Goal: Communication & Community: Answer question/provide support

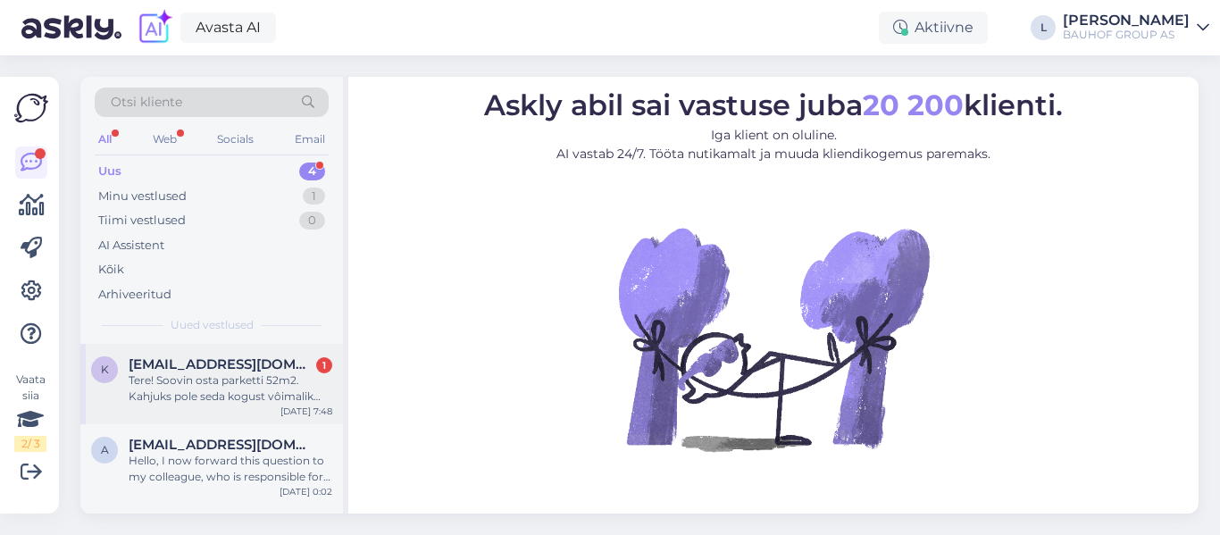
click at [227, 359] on span "[EMAIL_ADDRESS][DOMAIN_NAME]" at bounding box center [222, 364] width 186 height 16
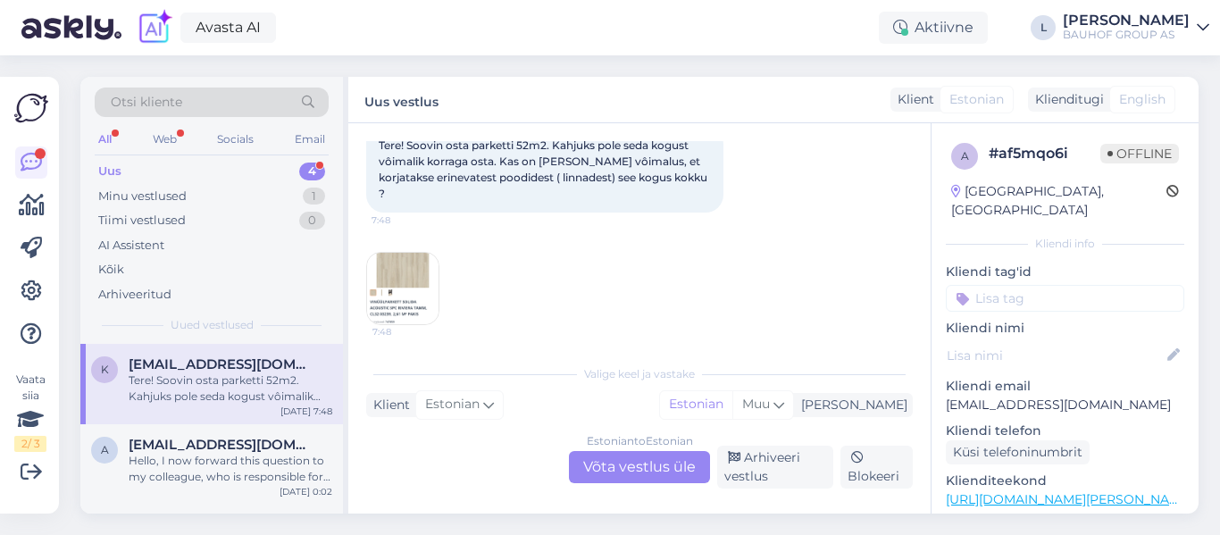
scroll to position [114, 0]
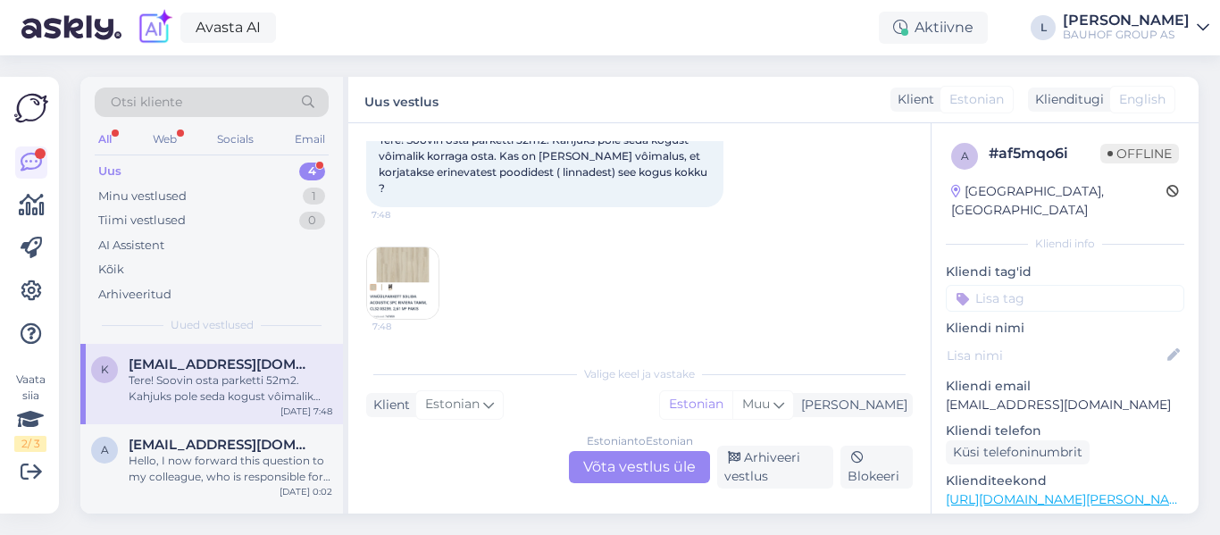
click at [638, 450] on div "Estonian to Estonian Võta vestlus üle Arhiveeri vestlus Blokeeri" at bounding box center [639, 467] width 547 height 43
click at [644, 458] on div "Estonian to Estonian Võta vestlus üle" at bounding box center [639, 467] width 141 height 32
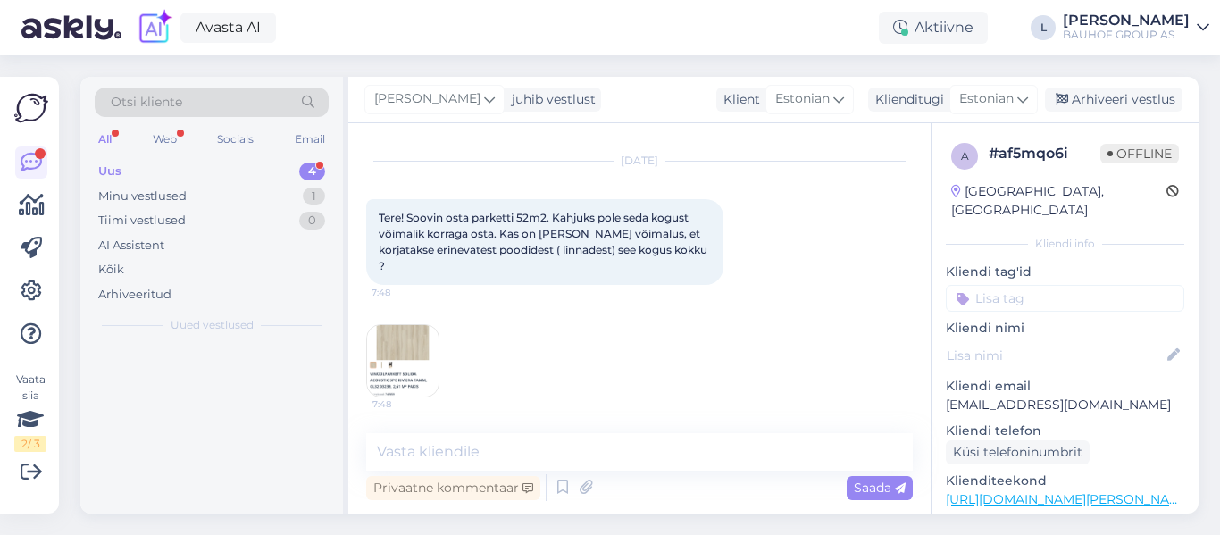
scroll to position [37, 0]
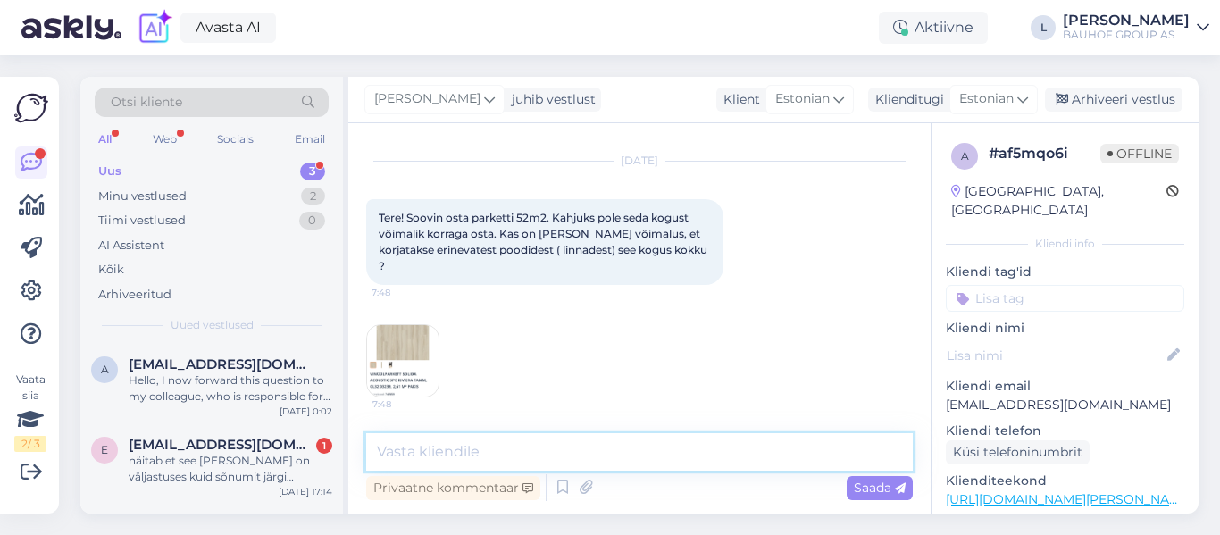
click at [637, 443] on textarea at bounding box center [639, 452] width 547 height 38
type textarea "Tere, kahjuks selline võimalus puudub"
click at [900, 477] on div "Saada" at bounding box center [880, 488] width 66 height 24
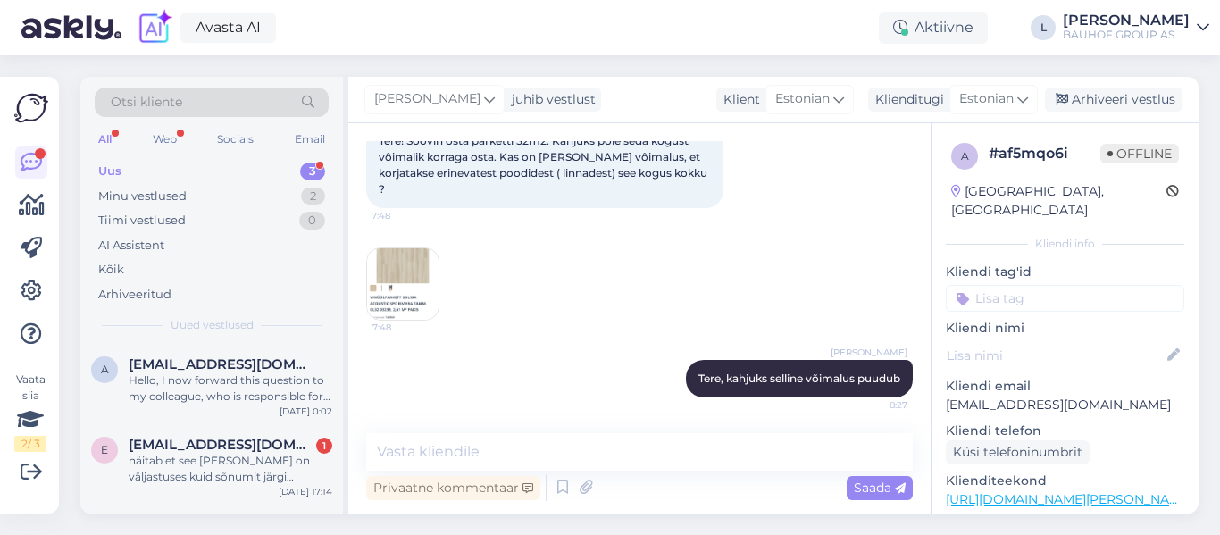
click at [413, 293] on img at bounding box center [402, 283] width 71 height 71
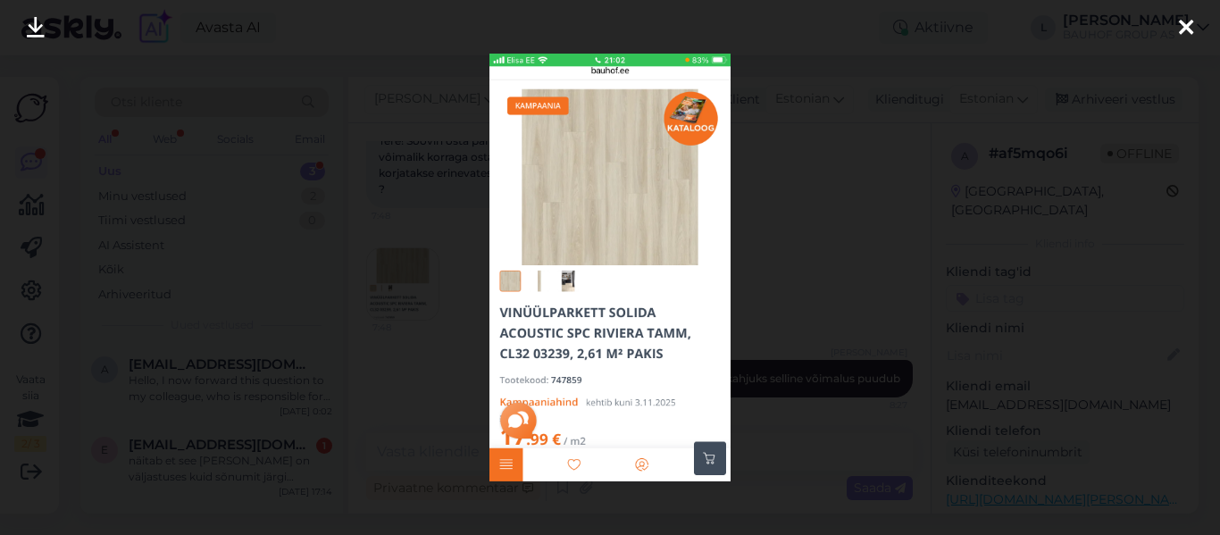
click at [773, 266] on div at bounding box center [610, 267] width 1220 height 535
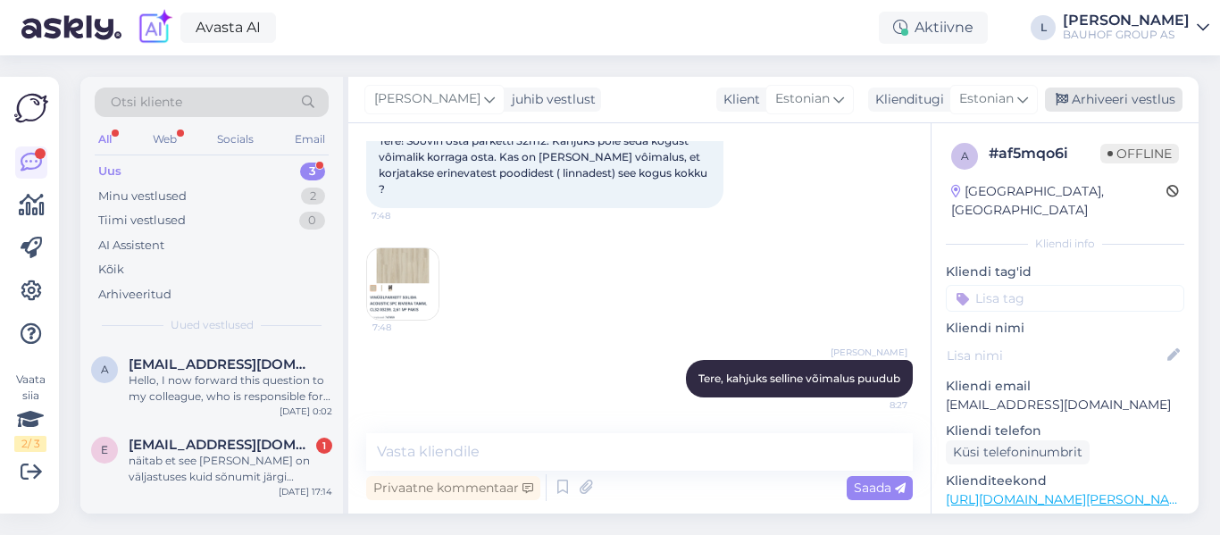
click at [1147, 90] on div "Arhiveeri vestlus" at bounding box center [1114, 100] width 138 height 24
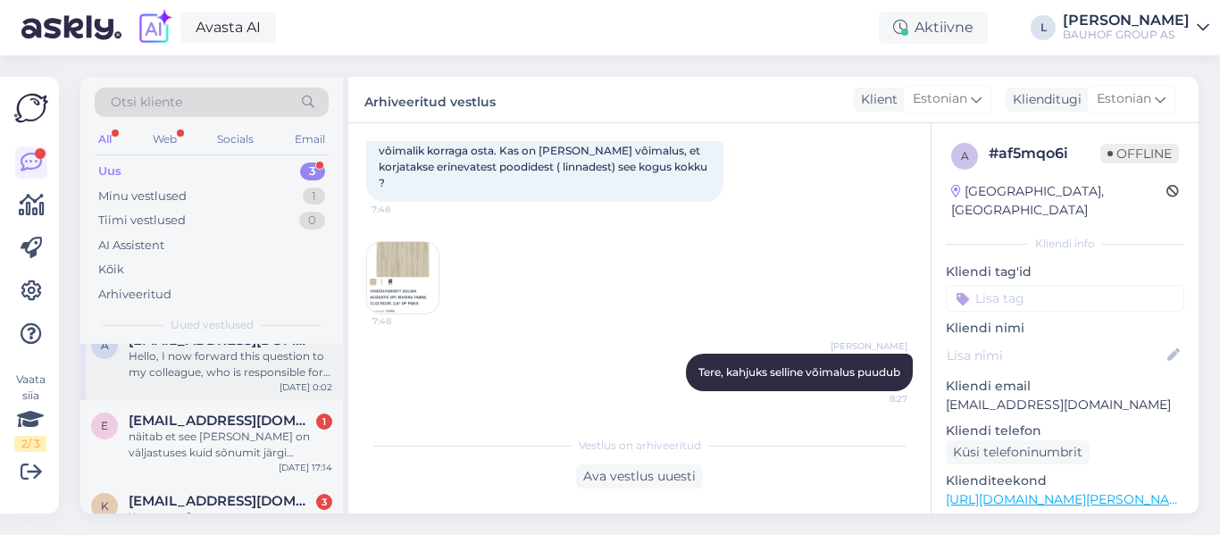
scroll to position [0, 0]
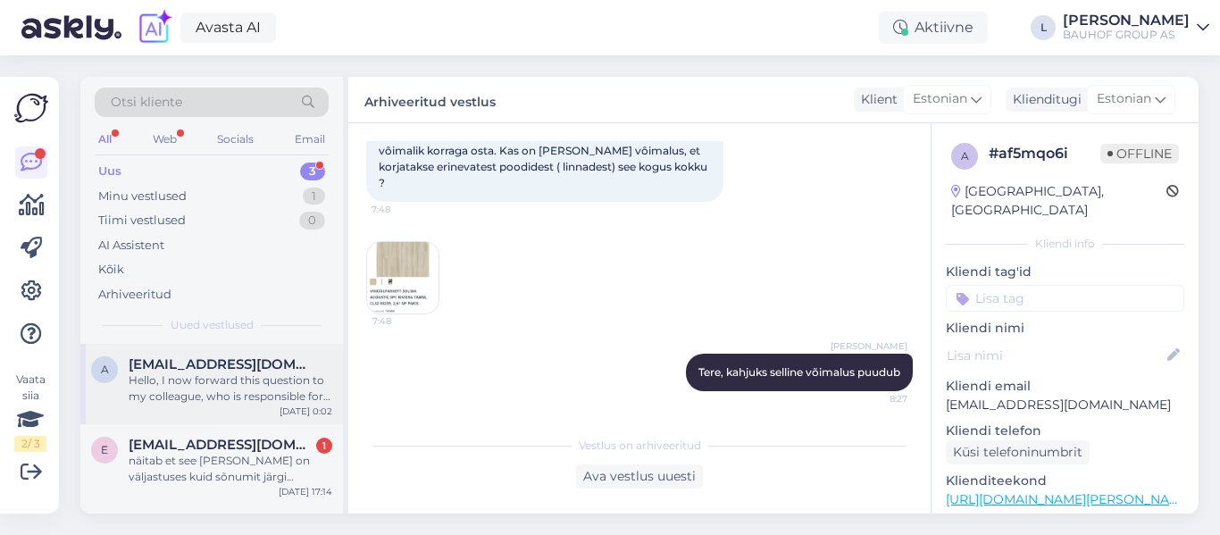
click at [197, 384] on div "Hello, I now forward this question to my colleague, who is responsible for this…" at bounding box center [231, 389] width 204 height 32
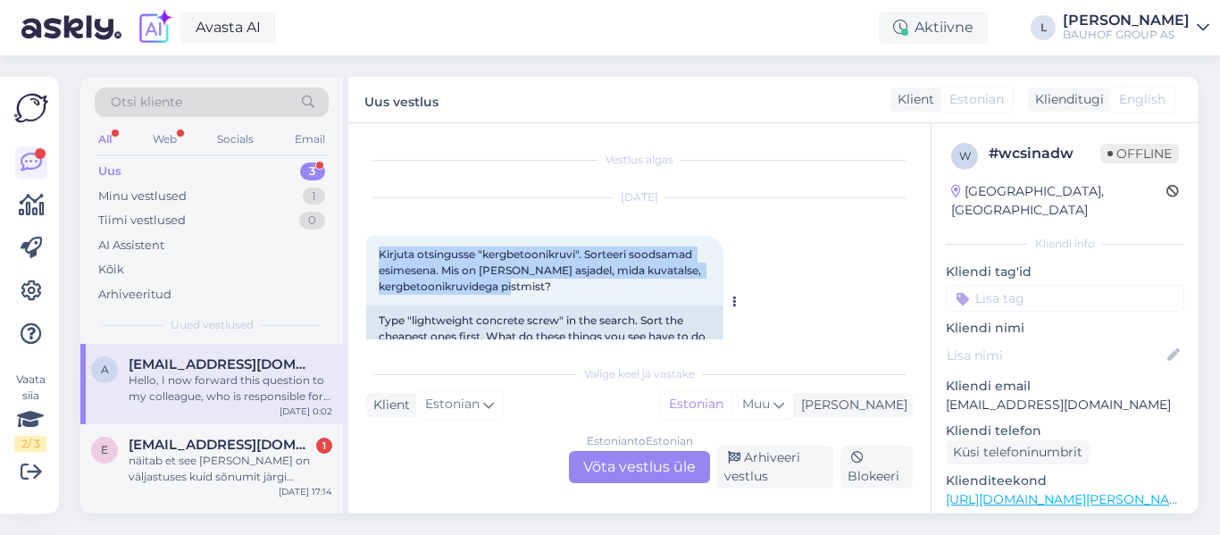
drag, startPoint x: 573, startPoint y: 279, endPoint x: 373, endPoint y: 244, distance: 202.2
click at [373, 244] on div "Kirjuta otsingusse "kergbetoonikruvi". Sorteeri soodsamad esimesena. Mis on [PE…" at bounding box center [544, 271] width 357 height 70
copy span "Kirjuta otsingusse "kergbetoonikruvi". Sorteeri soodsamad esimesena. Mis on [PE…"
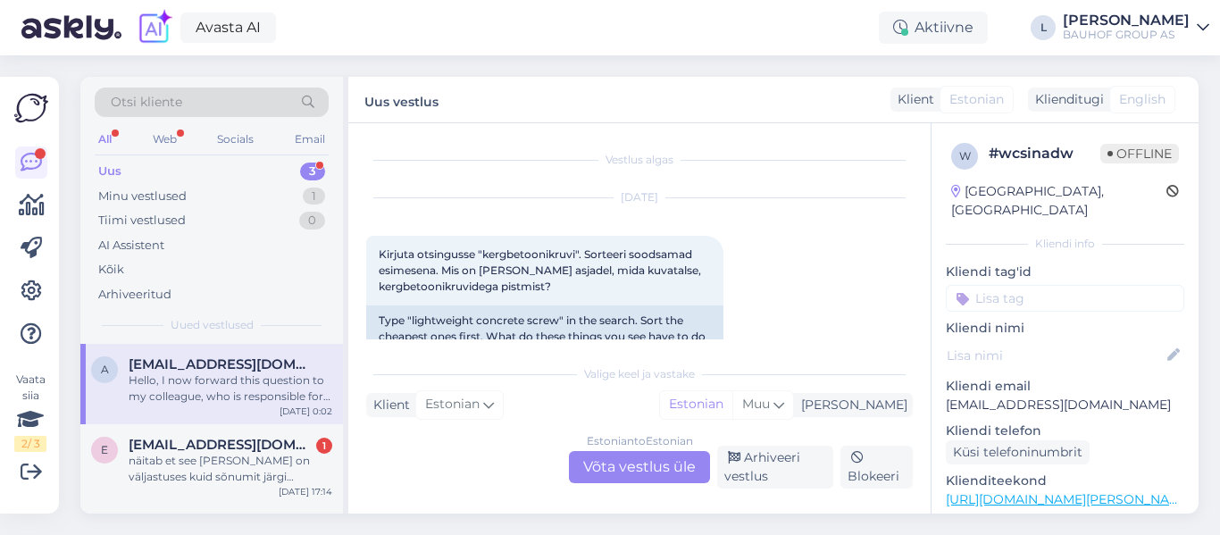
click at [609, 472] on div "Estonian to Estonian Võta vestlus üle" at bounding box center [639, 467] width 141 height 32
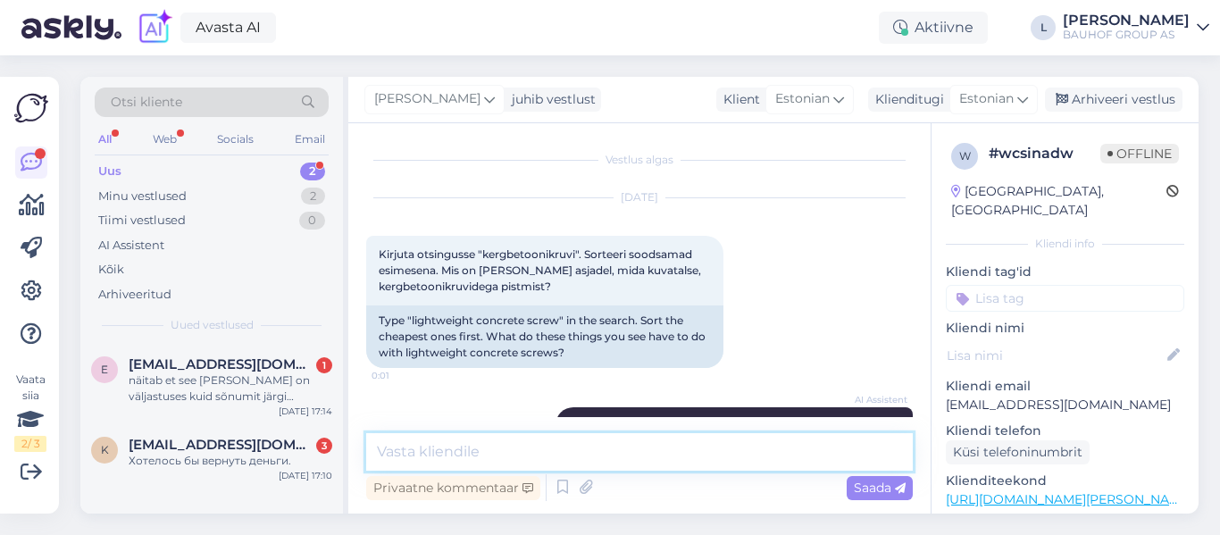
click at [589, 467] on textarea at bounding box center [639, 452] width 547 height 38
paste textarea "Soovitame otsingusse lisada lisaks märksõnale "kergbetoonikruvi" ka soovitud kr…"
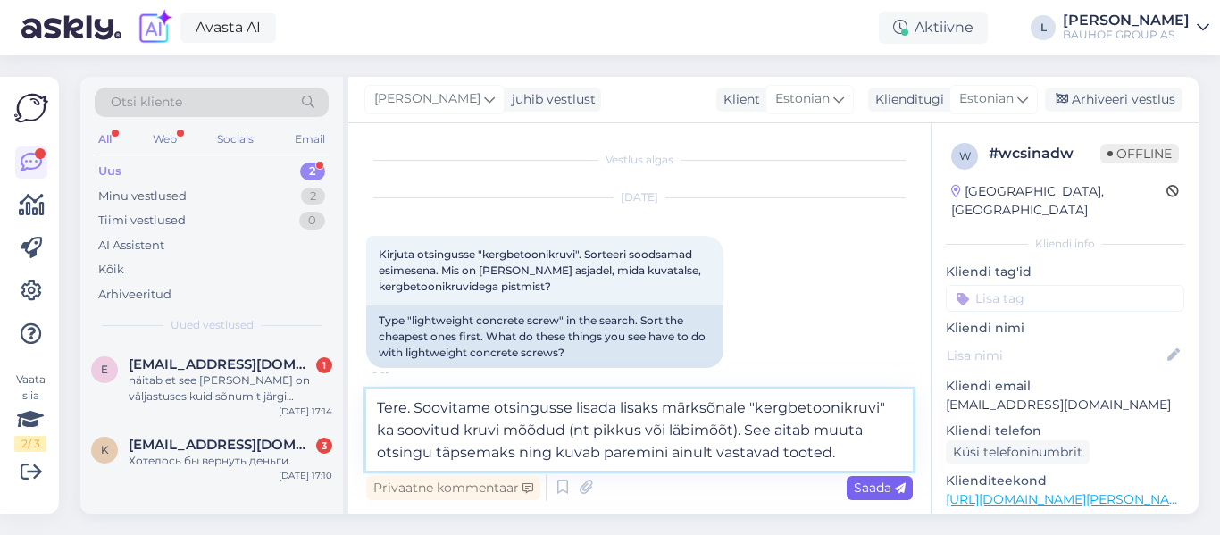
type textarea "Tere. Soovitame otsingusse lisada lisaks märksõnale "kergbetoonikruvi" ka soovi…"
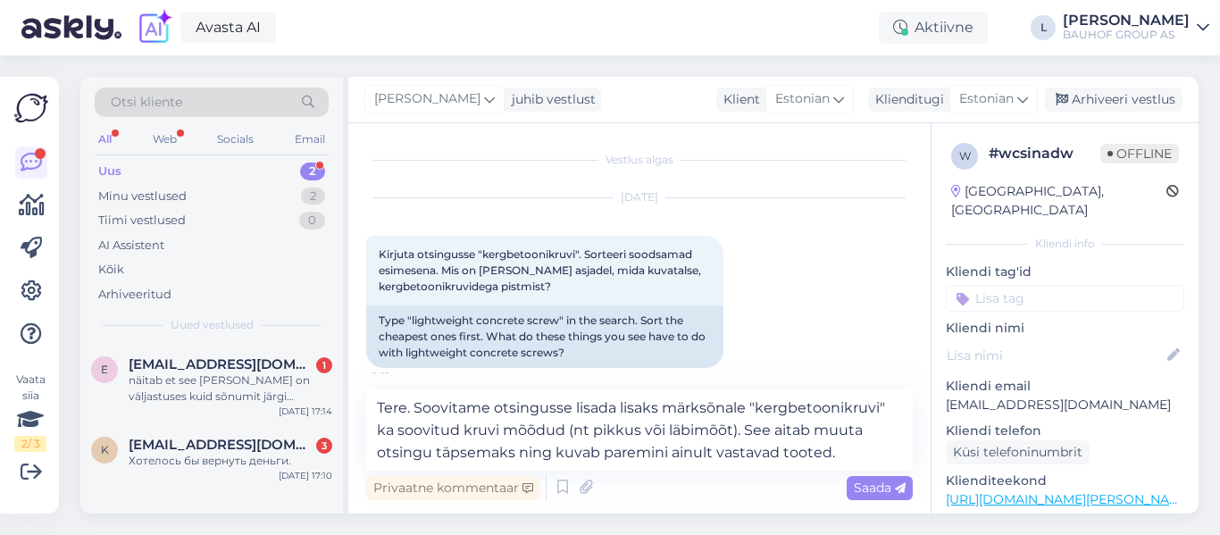
click at [897, 481] on span "Saada" at bounding box center [880, 488] width 52 height 16
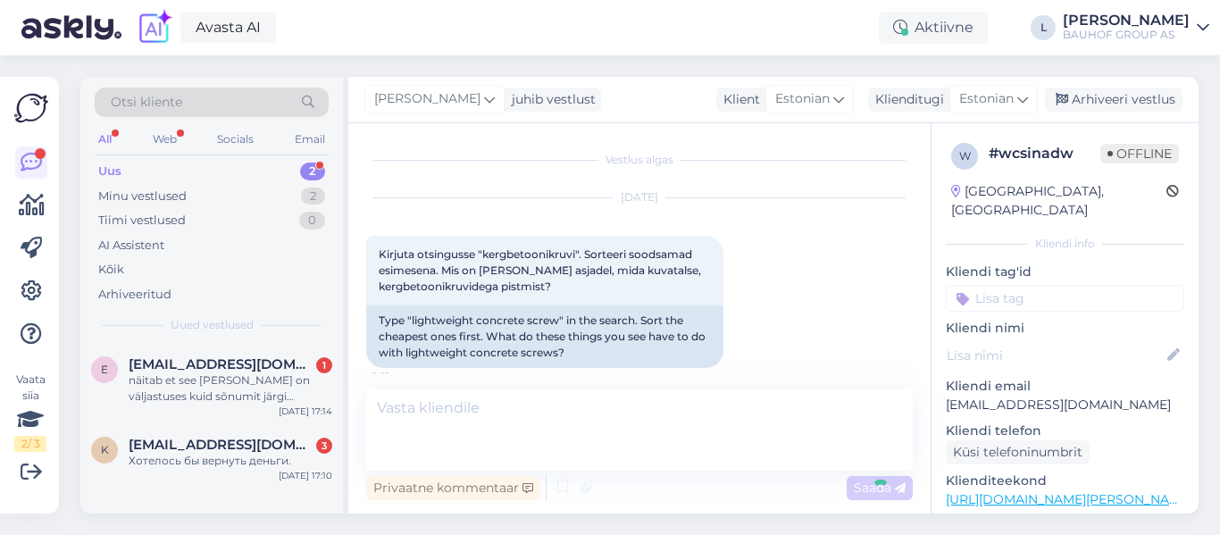
scroll to position [251, 0]
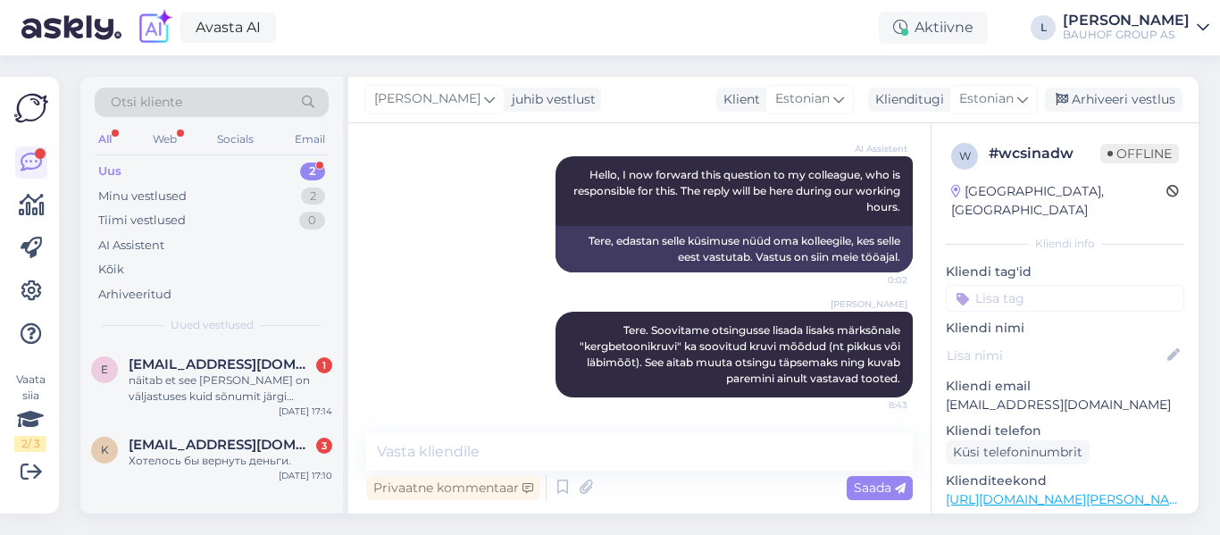
click at [1108, 78] on div "[PERSON_NAME] juhib vestlust Klient [DEMOGRAPHIC_DATA] Klienditugi Estonian Arh…" at bounding box center [773, 100] width 850 height 46
click at [1101, 103] on div "Arhiveeri vestlus" at bounding box center [1114, 100] width 138 height 24
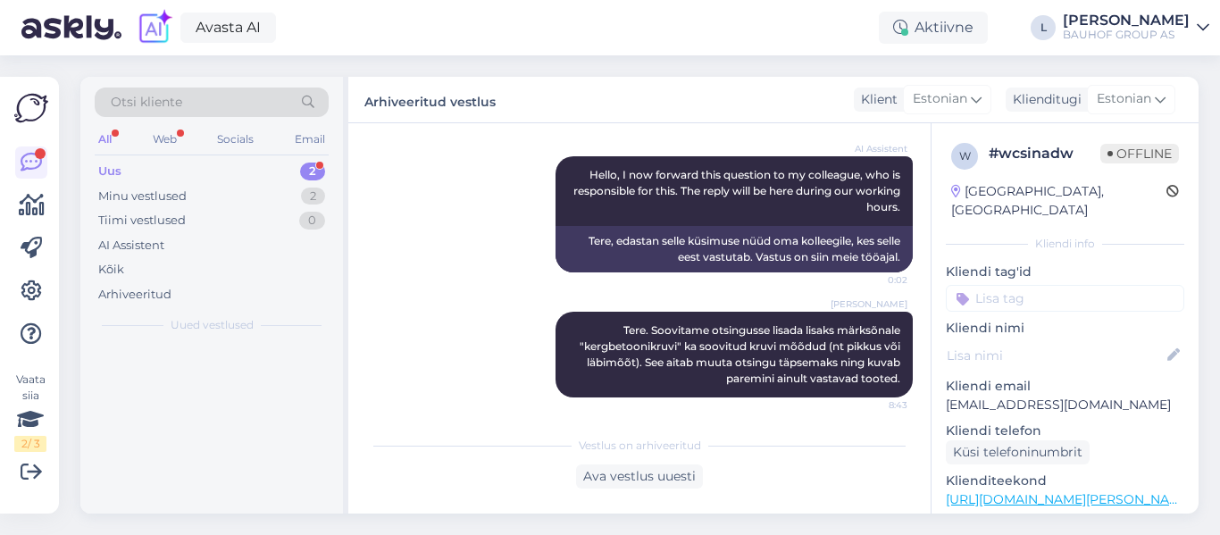
scroll to position [257, 0]
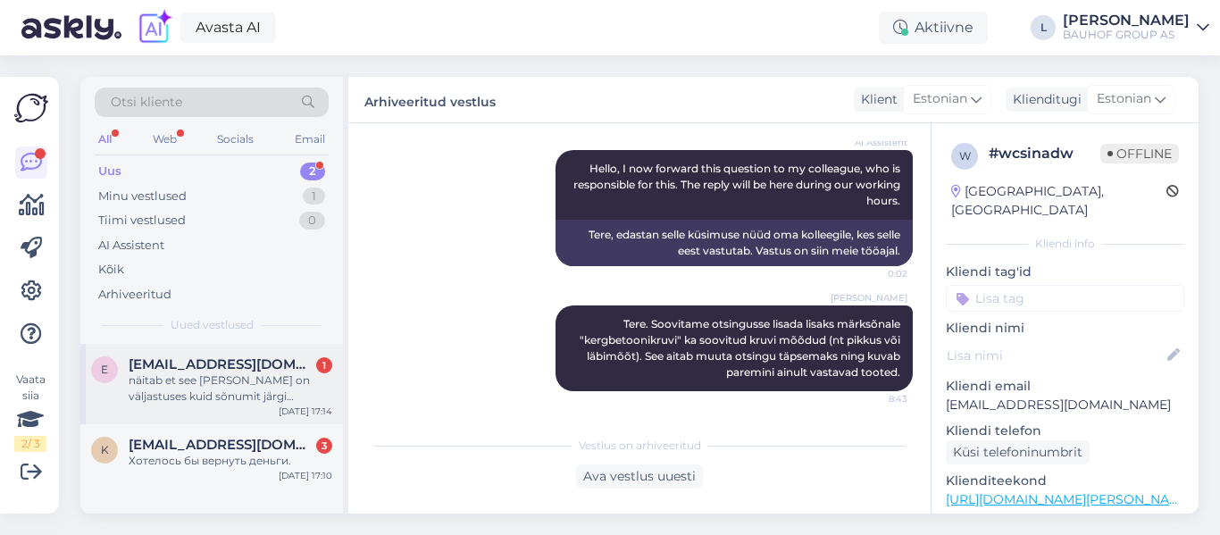
click at [234, 384] on div "näitab et see [PERSON_NAME] on väljastuses kuid sõnumit järgi minemiseks pole t…" at bounding box center [231, 389] width 204 height 32
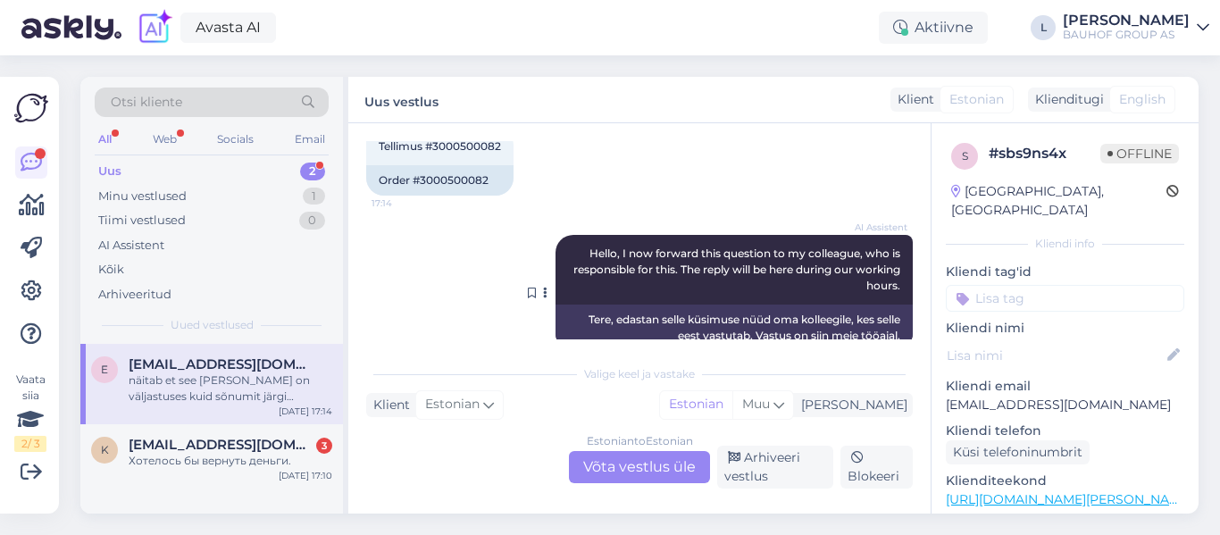
scroll to position [0, 0]
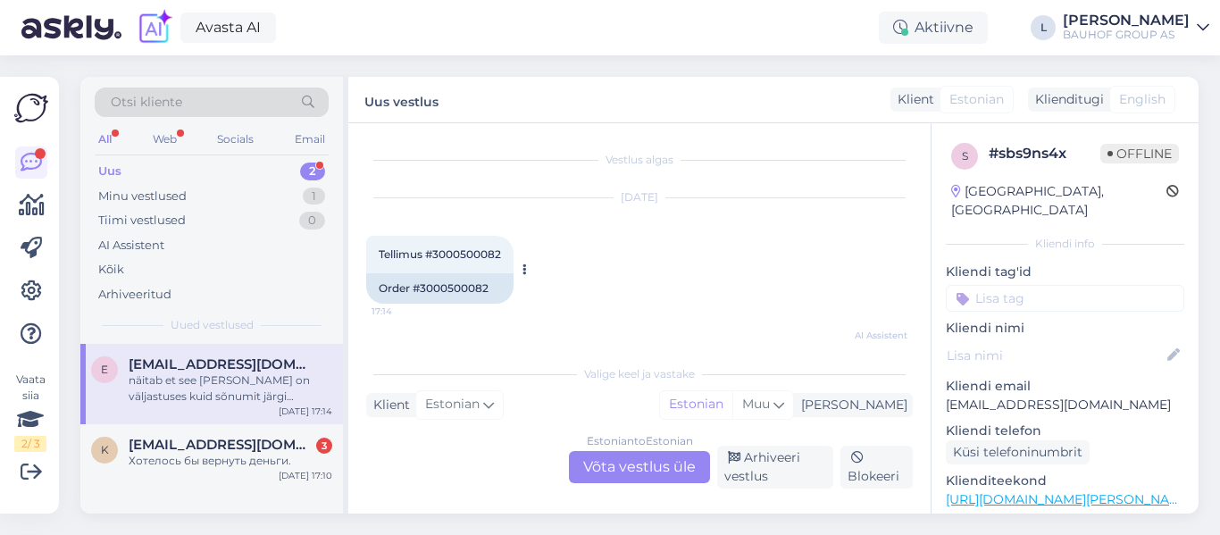
drag, startPoint x: 508, startPoint y: 266, endPoint x: 435, endPoint y: 271, distance: 73.4
click at [435, 271] on div "Tellimus #3000500082 17:14" at bounding box center [439, 255] width 147 height 38
copy span "3000500082"
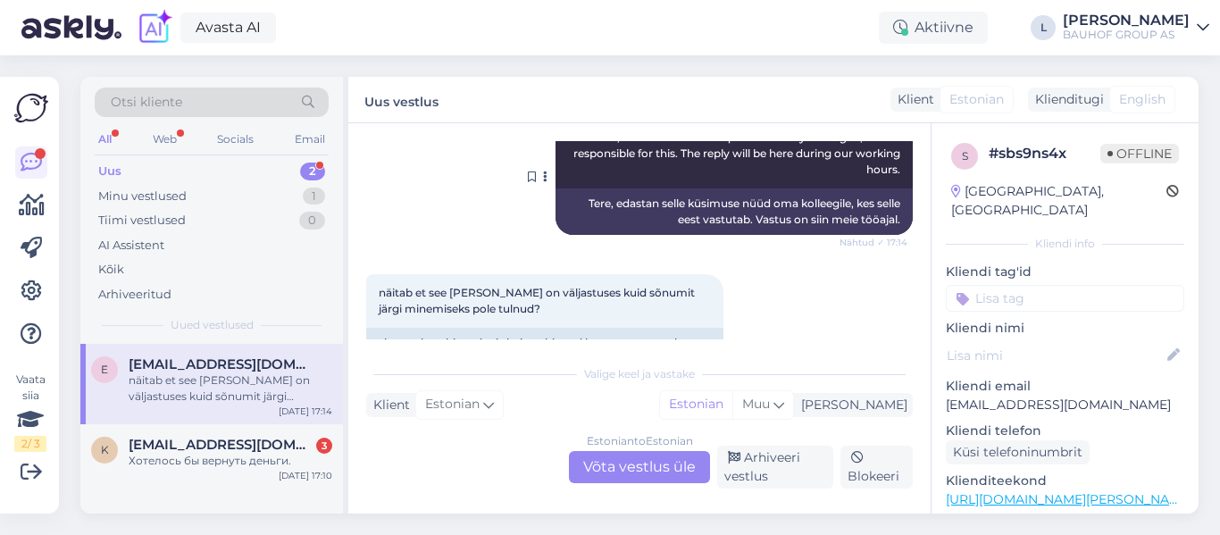
scroll to position [295, 0]
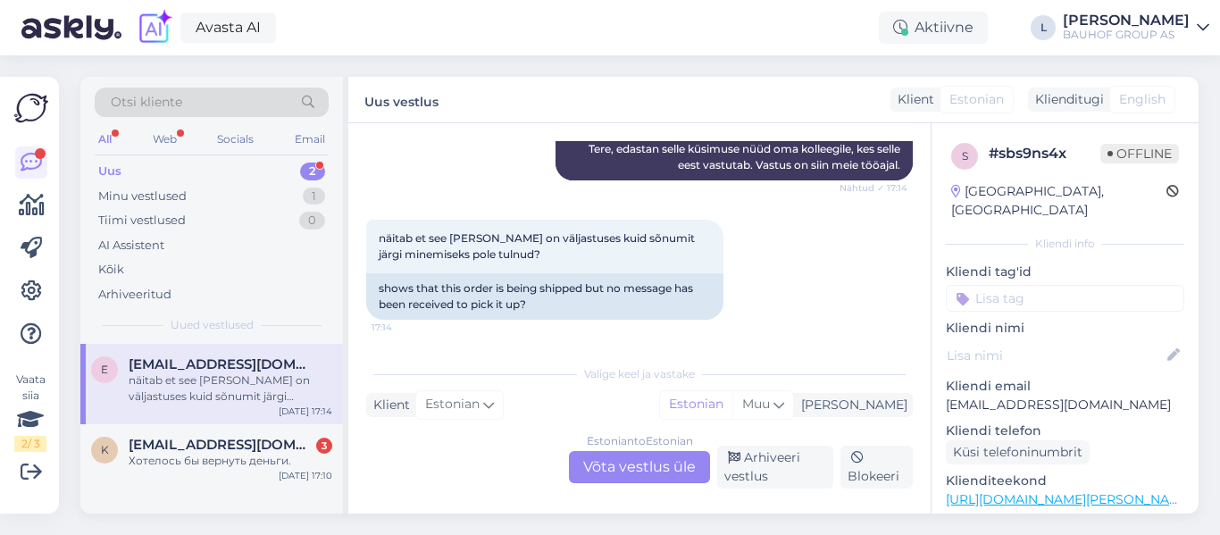
click at [632, 465] on div "Estonian to Estonian Võta vestlus üle" at bounding box center [639, 467] width 141 height 32
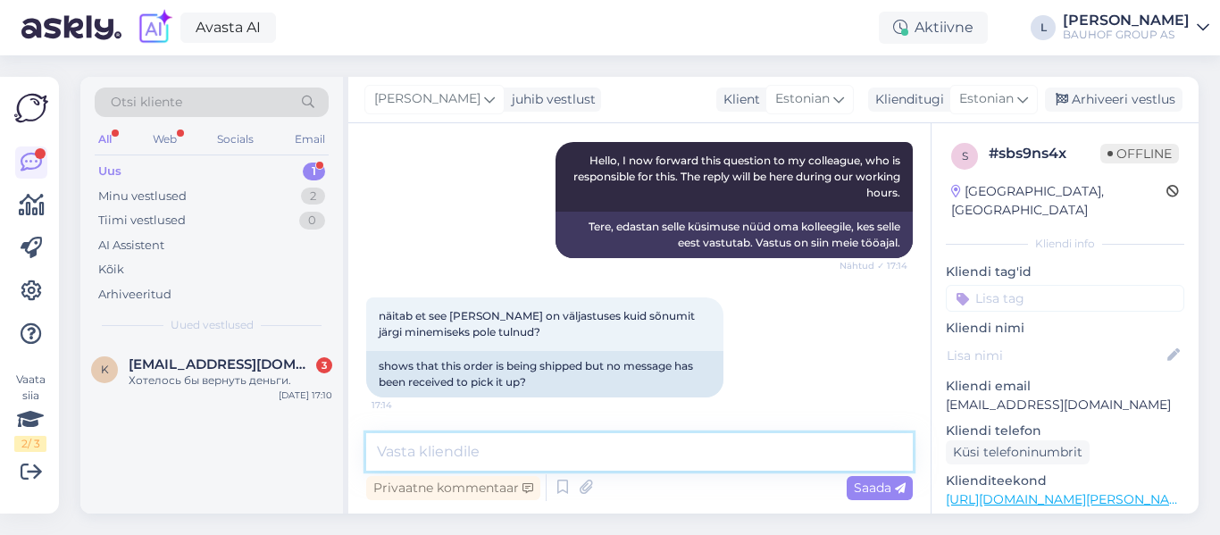
click at [605, 456] on textarea at bounding box center [639, 452] width 547 height 38
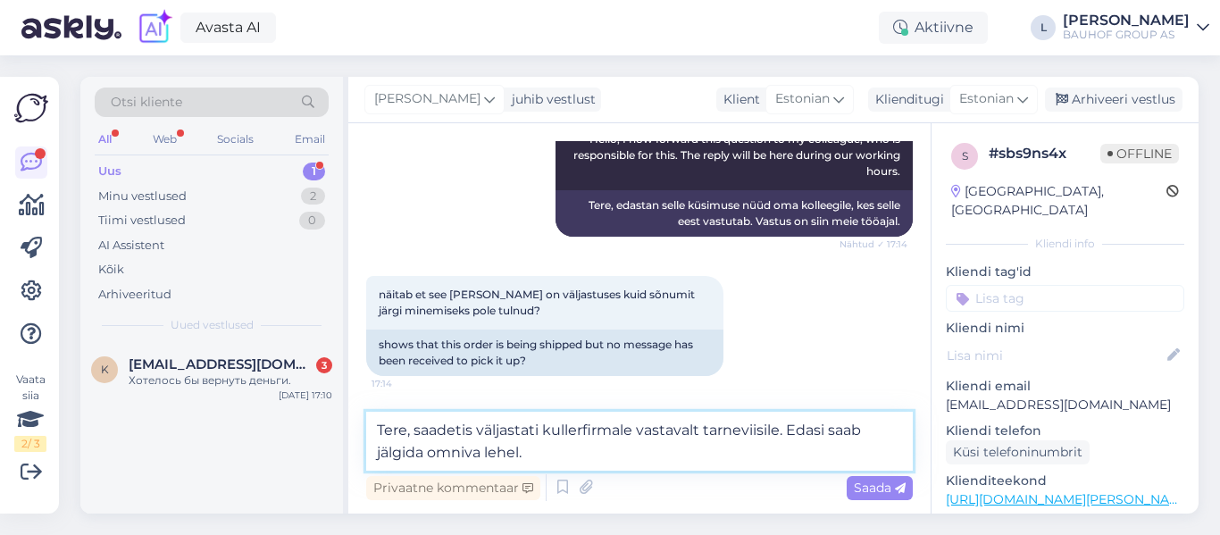
paste textarea "[URL][DOMAIN_NAME]"
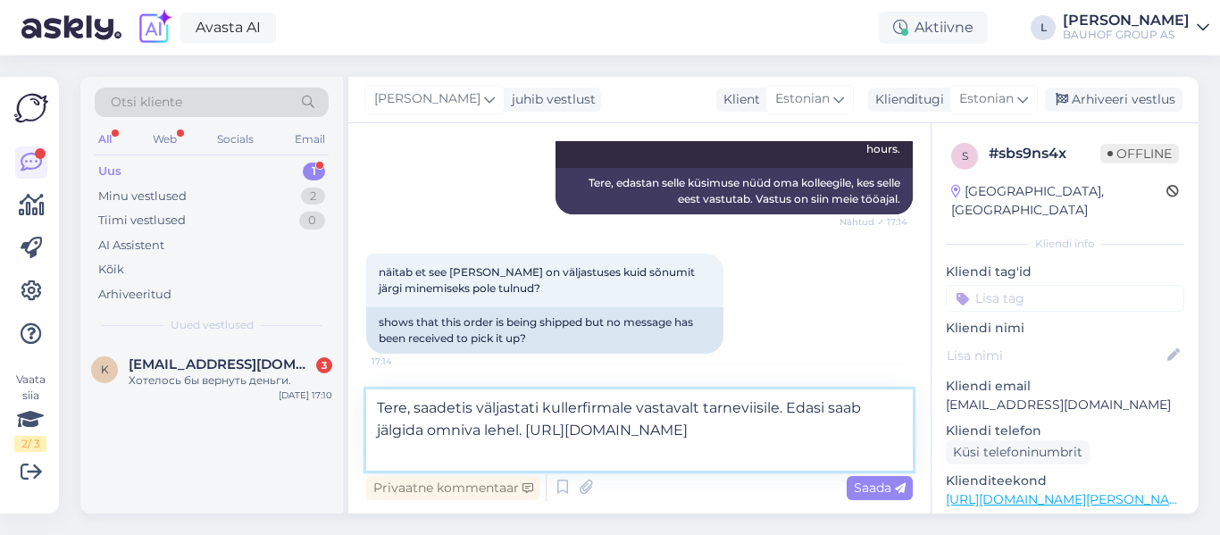
click at [435, 431] on textarea "Tere, saadetis väljastati kullerfirmale vastavalt tarneviisile. Edasi saab jälg…" at bounding box center [639, 429] width 547 height 81
type textarea "Tere, saadetis väljastati kullerfirmale vastavalt tarneviisile. Edasi saab jälg…"
drag, startPoint x: 879, startPoint y: 483, endPoint x: 926, endPoint y: 437, distance: 66.3
click at [880, 483] on span "Saada" at bounding box center [880, 488] width 52 height 16
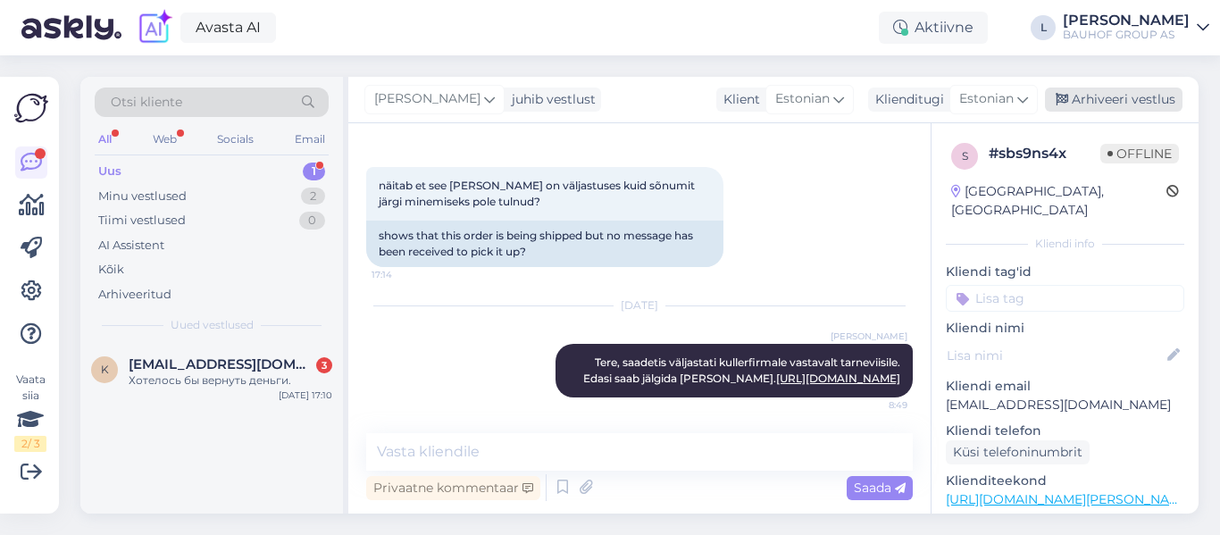
click at [1144, 108] on div "Arhiveeri vestlus" at bounding box center [1114, 100] width 138 height 24
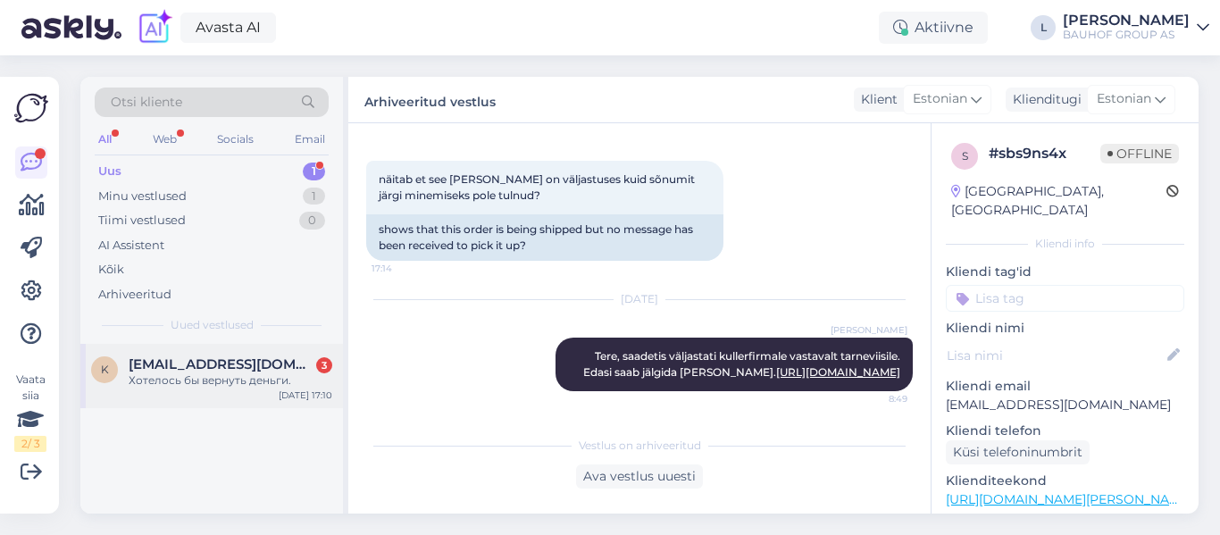
click at [272, 380] on div "Хотелось бы вернуть деньги." at bounding box center [231, 381] width 204 height 16
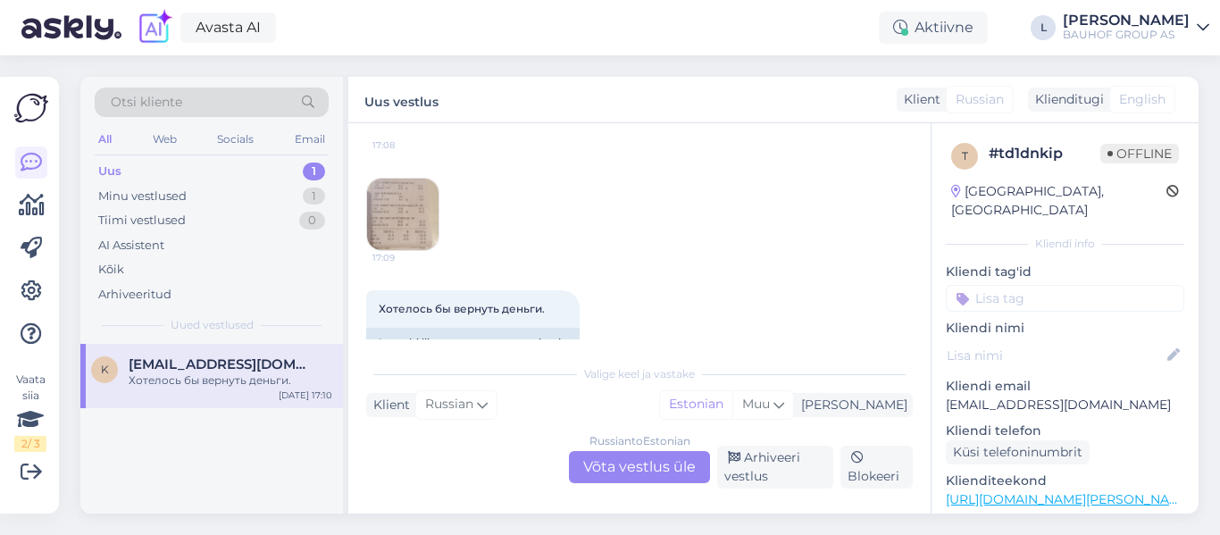
scroll to position [691, 0]
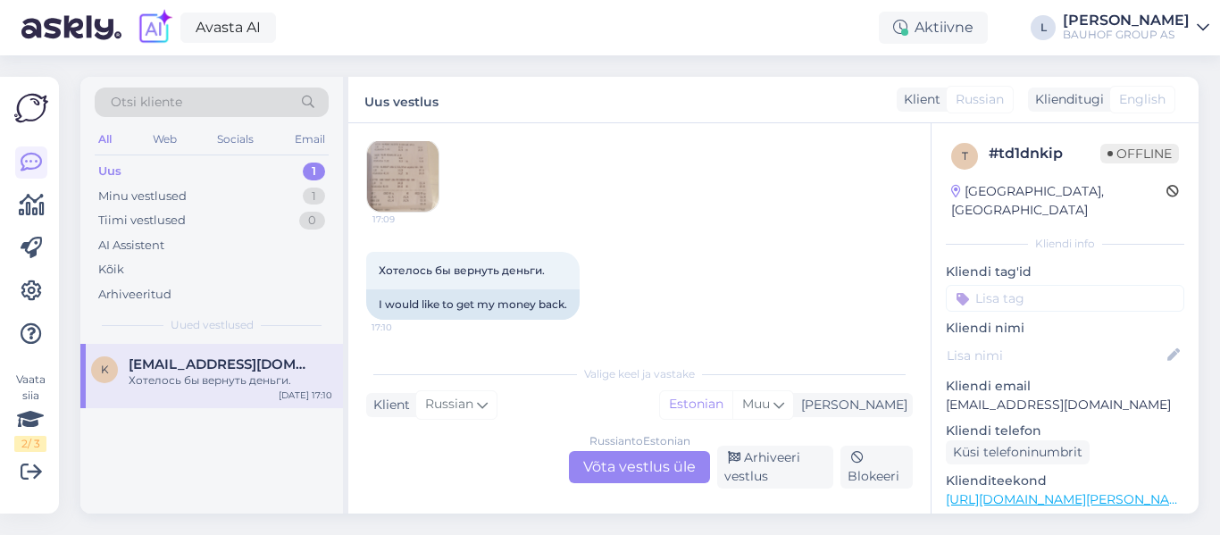
click at [397, 188] on img at bounding box center [402, 175] width 71 height 71
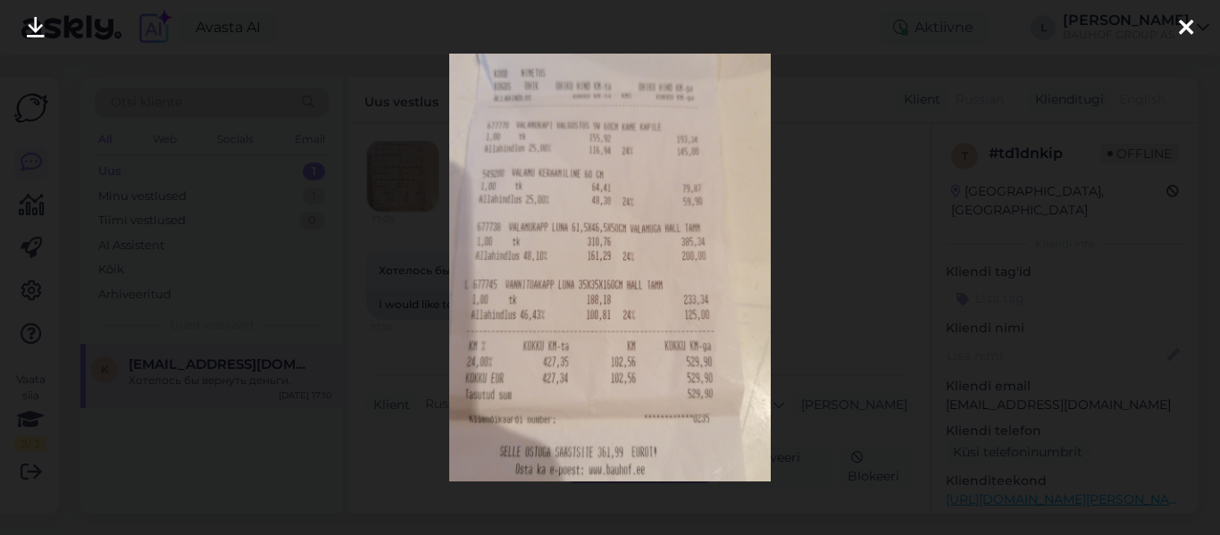
click at [609, 244] on img at bounding box center [609, 268] width 321 height 428
click at [421, 330] on div at bounding box center [610, 267] width 1220 height 535
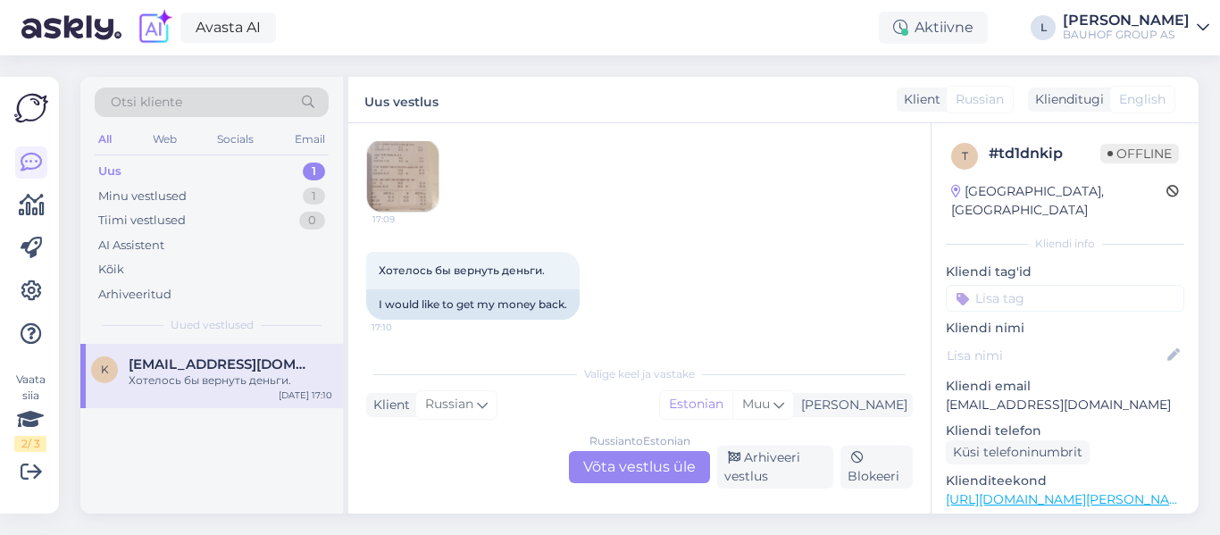
click at [376, 175] on img at bounding box center [402, 175] width 71 height 71
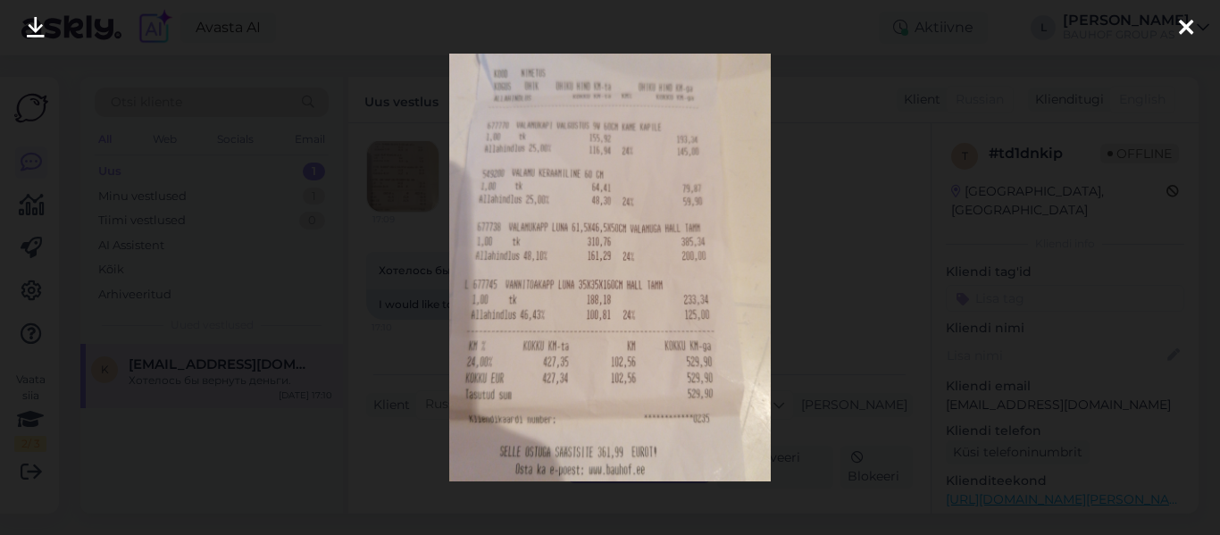
click at [803, 319] on div at bounding box center [610, 267] width 1220 height 535
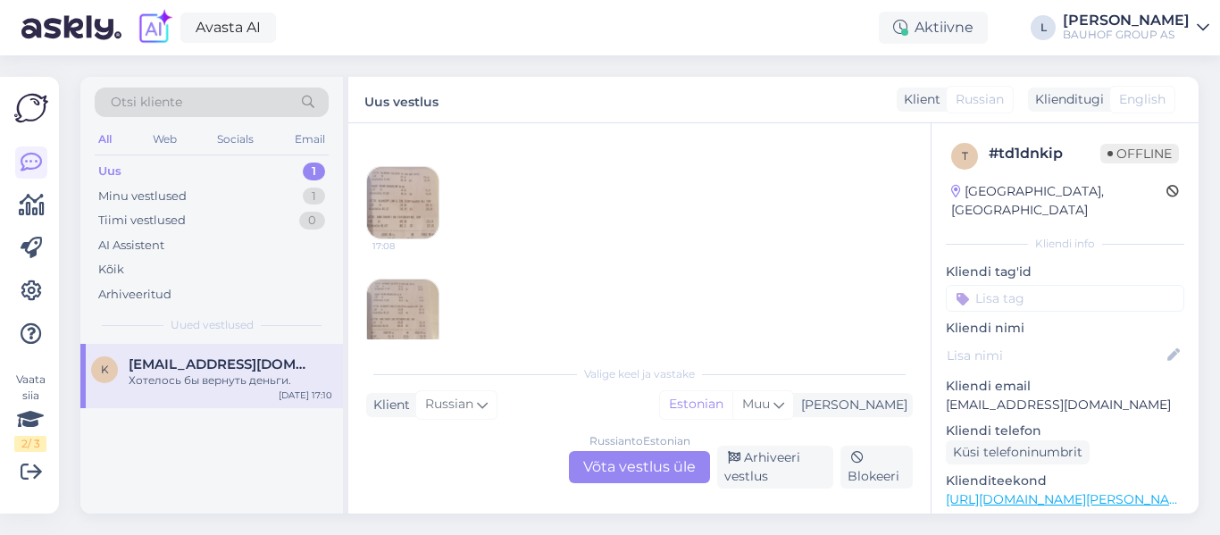
scroll to position [423, 0]
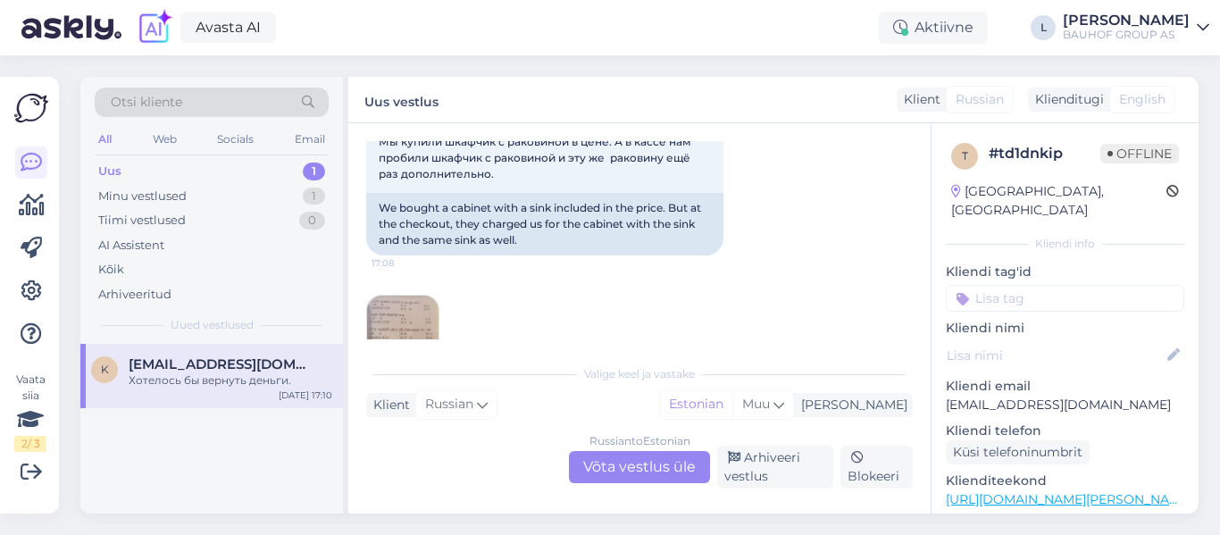
click at [423, 320] on img at bounding box center [402, 331] width 71 height 71
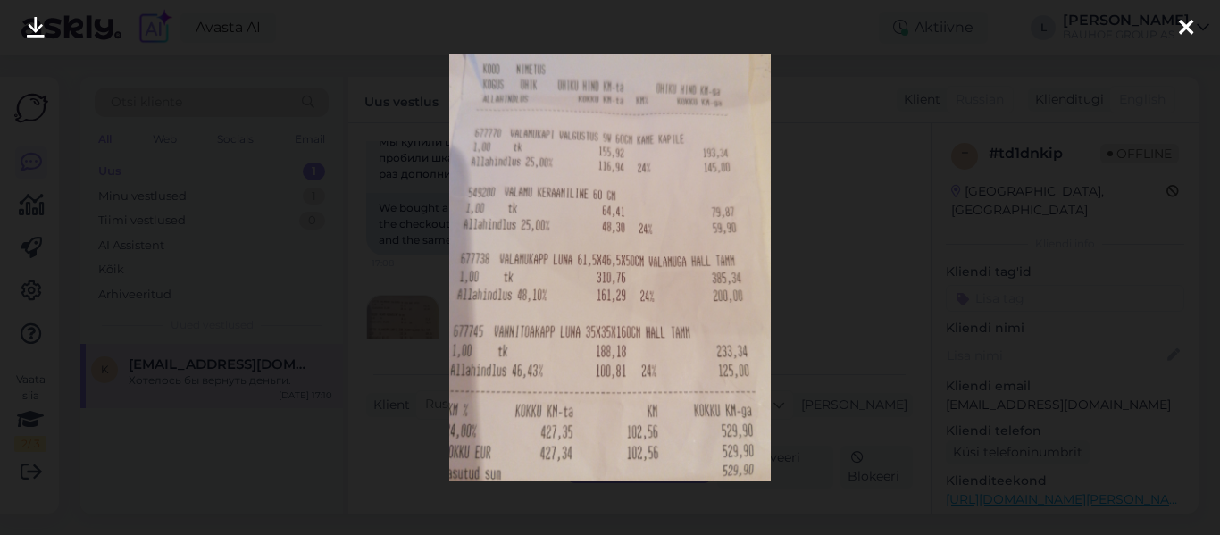
click at [382, 352] on div at bounding box center [610, 267] width 1220 height 535
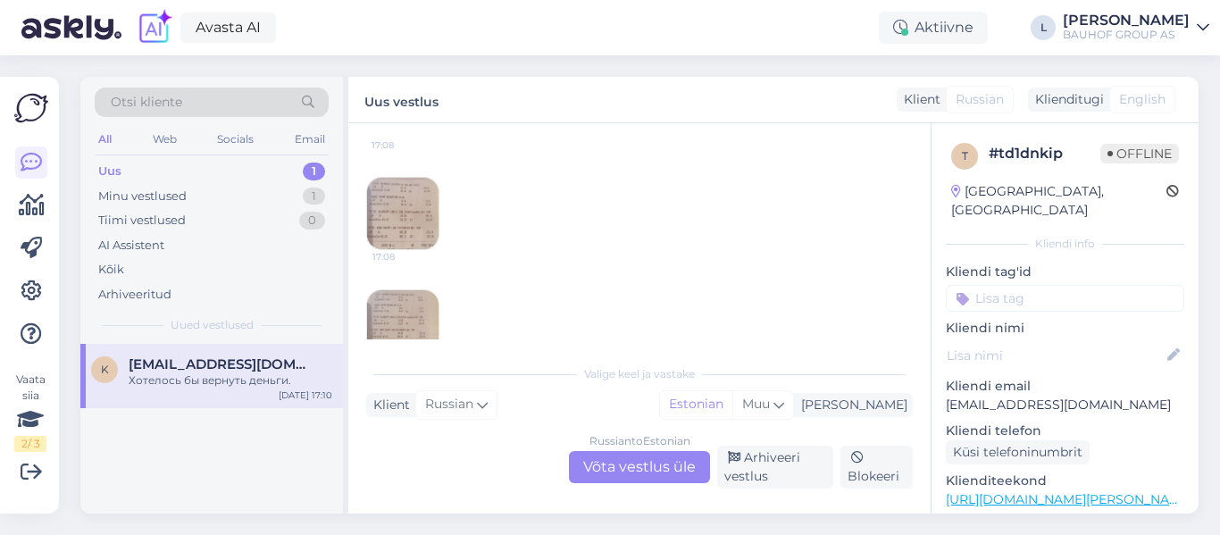
scroll to position [691, 0]
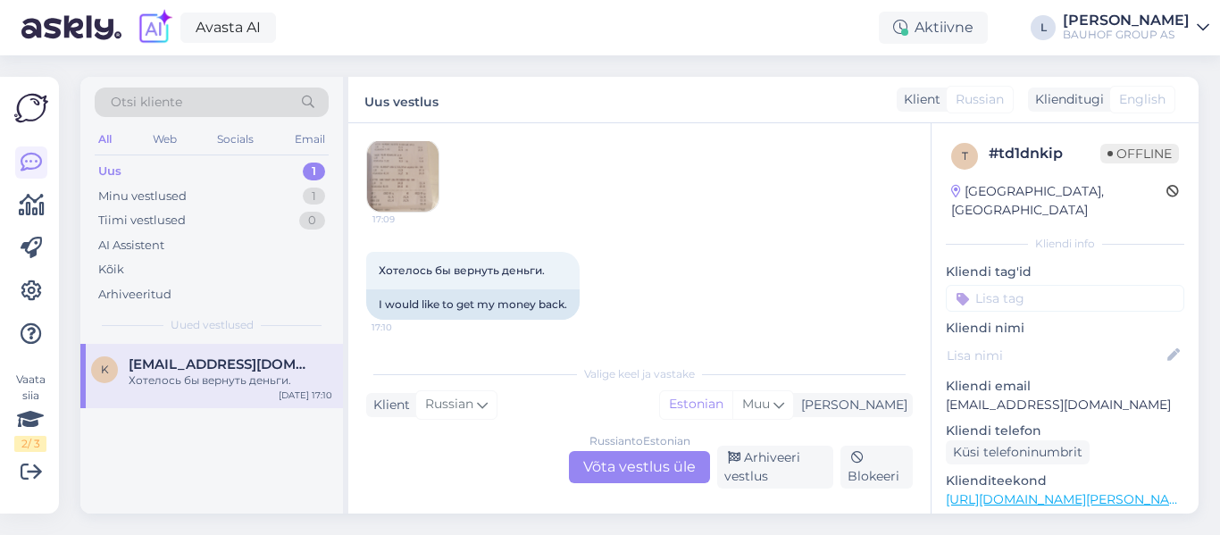
click at [396, 189] on img at bounding box center [402, 175] width 71 height 71
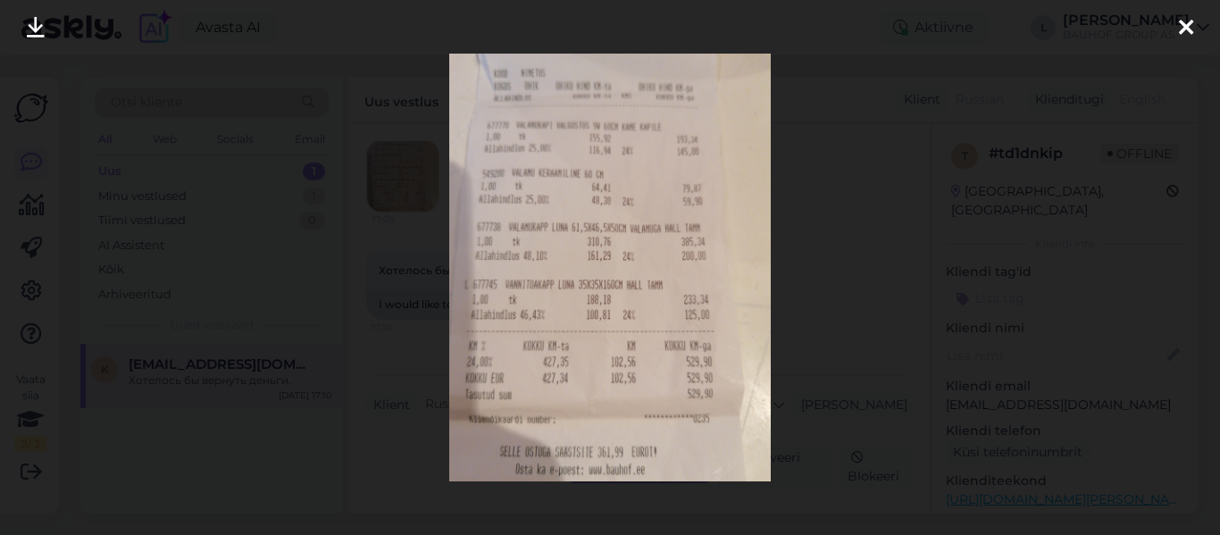
click at [796, 225] on div at bounding box center [610, 267] width 1220 height 535
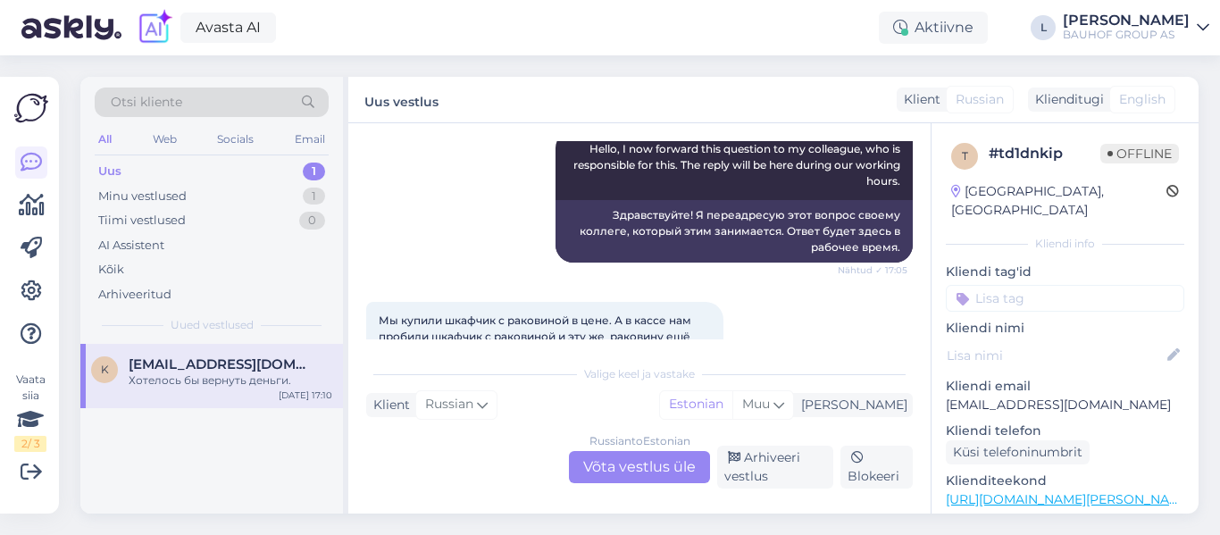
scroll to position [334, 0]
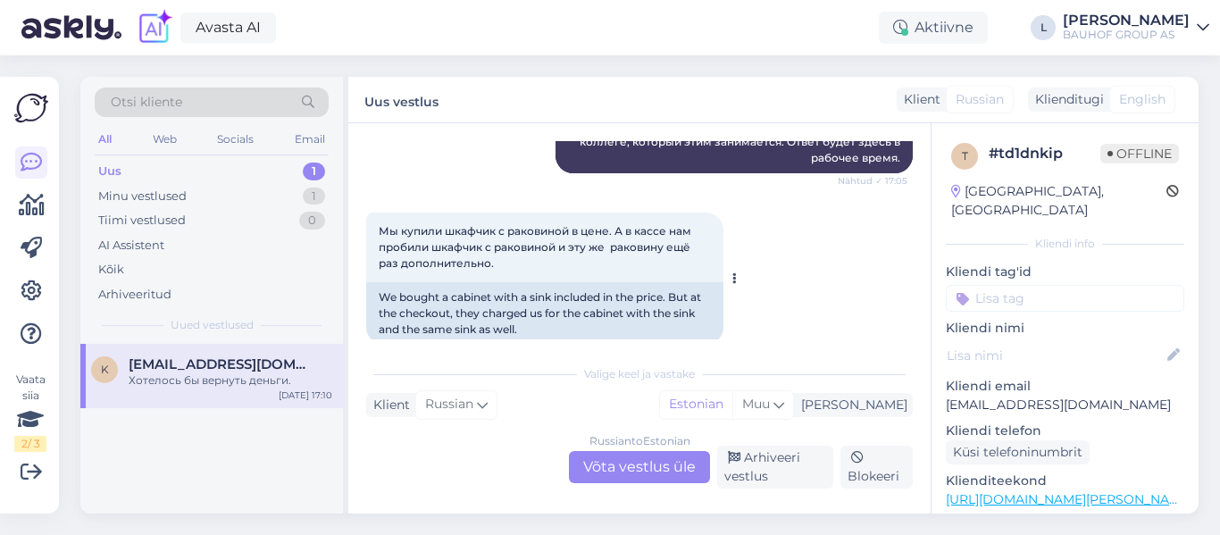
drag, startPoint x: 498, startPoint y: 261, endPoint x: 367, endPoint y: 233, distance: 134.2
click at [367, 233] on div "Мы купили шкафчик с раковиной в цене. А в кассе нам пробили шкафчик с раковиной…" at bounding box center [544, 248] width 357 height 70
copy span "Мы купили шкафчик с раковиной в цене. А в кассе нам пробили шкафчик с раковиной…"
click at [688, 461] on div "Russian to Estonian Võta vestlus üle" at bounding box center [639, 467] width 141 height 32
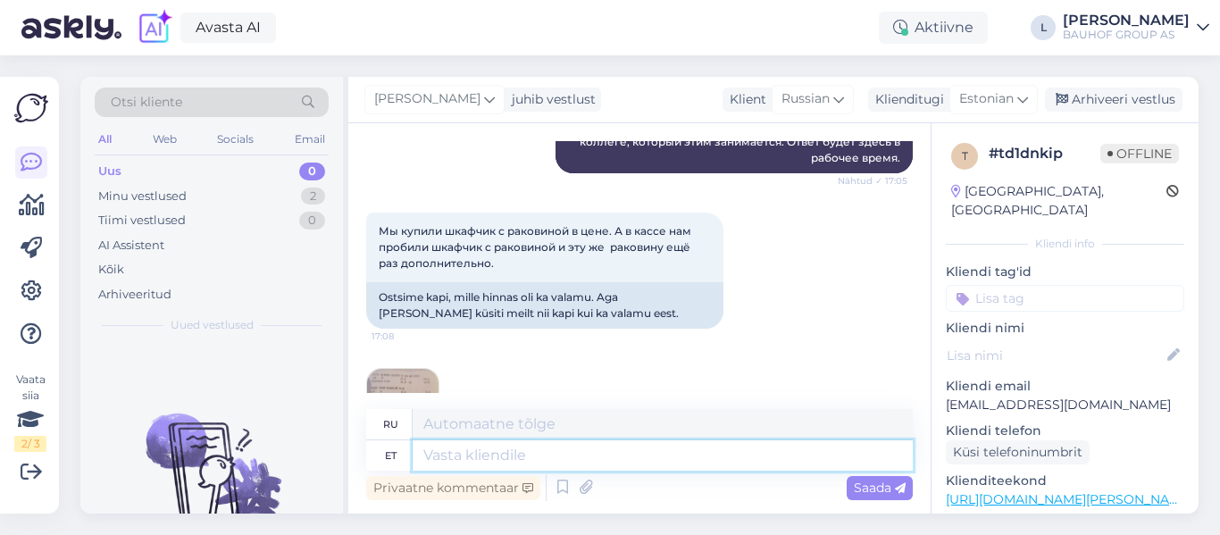
click at [626, 449] on textarea at bounding box center [663, 455] width 500 height 30
paste textarea "В данном случае рекомендуем обратиться в тот магазин, где была совершена покупк…"
type textarea "В данном случае рекомендуем обратиться в тот магазин, где была совершена покупк…"
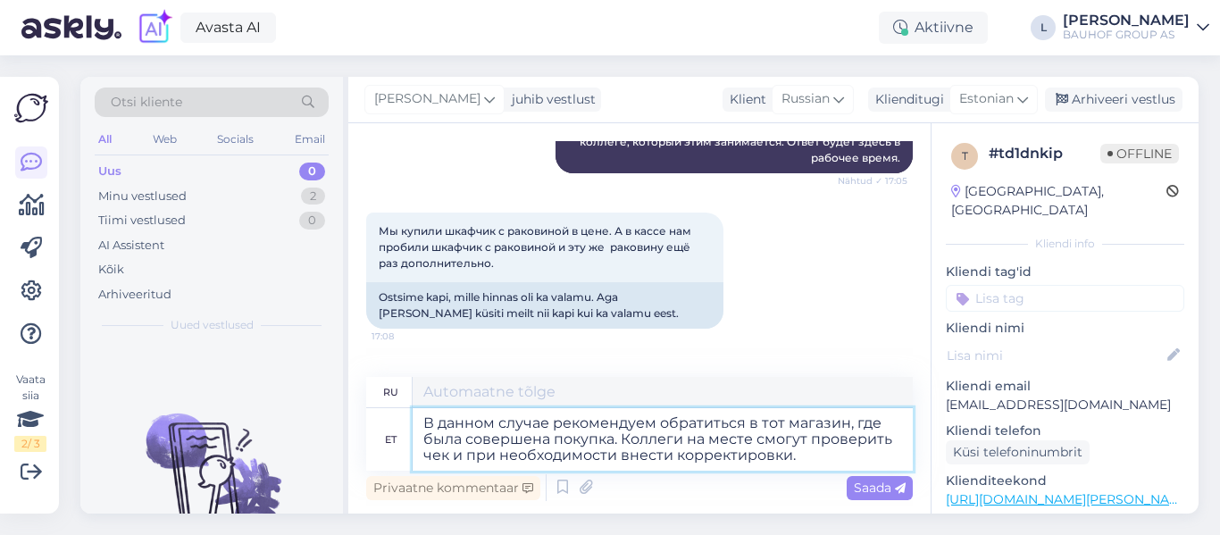
type textarea "В этом случае рекомендуем обратиться в магазин, где была совершена покупка. Наш…"
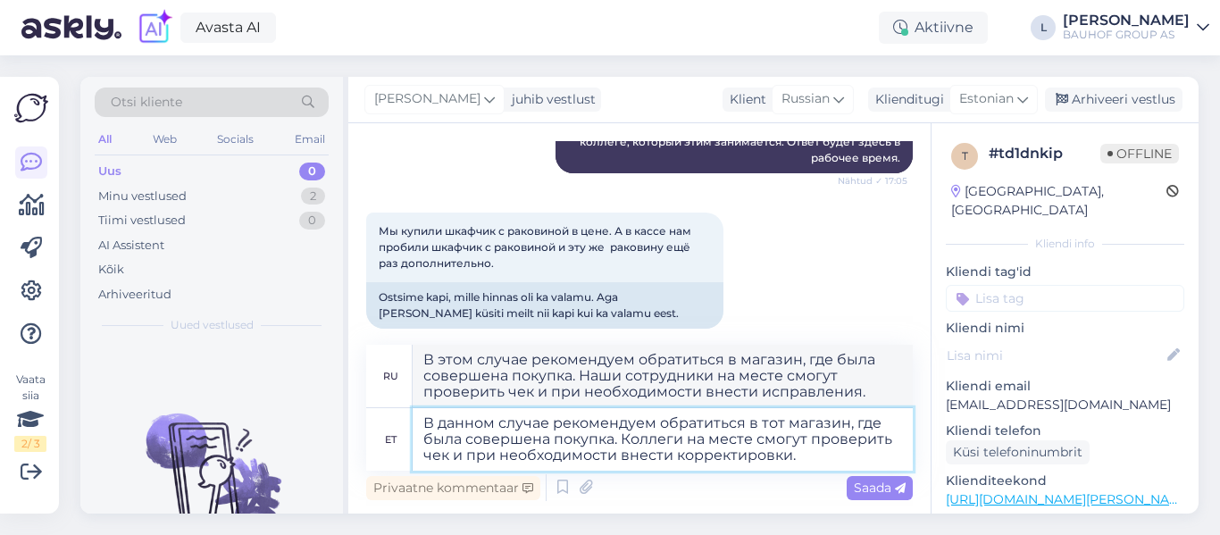
paste textarea "Здравствуйте,"
type textarea "Здравствуйте,В данном случае рекомендуем обратиться в тот магазин, где была сов…"
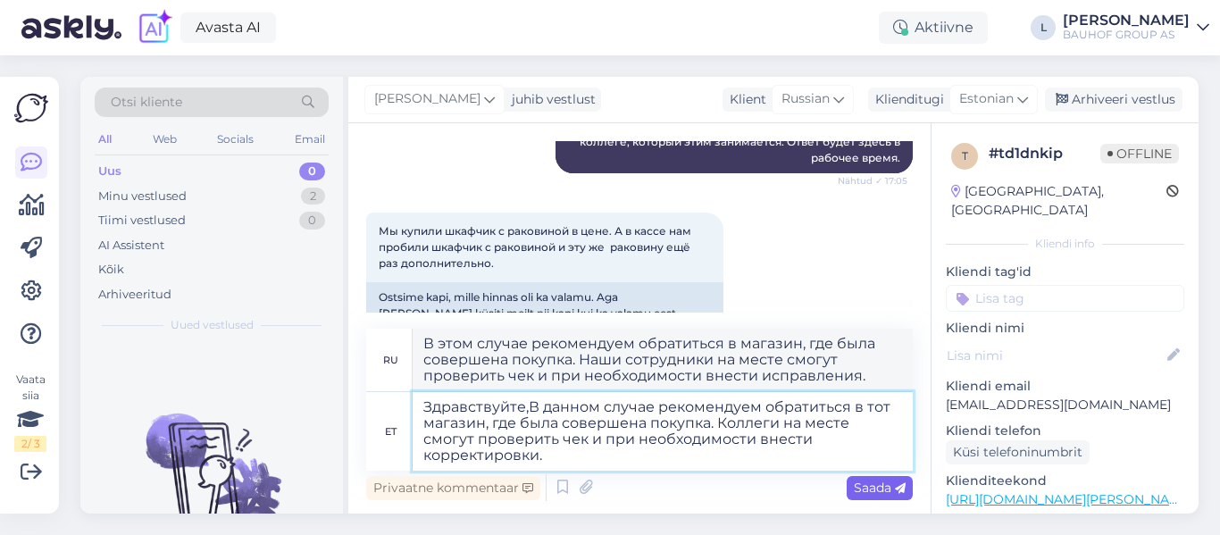
type textarea "Здравствуйте! В этом случае рекомендуем обратиться в магазин, где была совершен…"
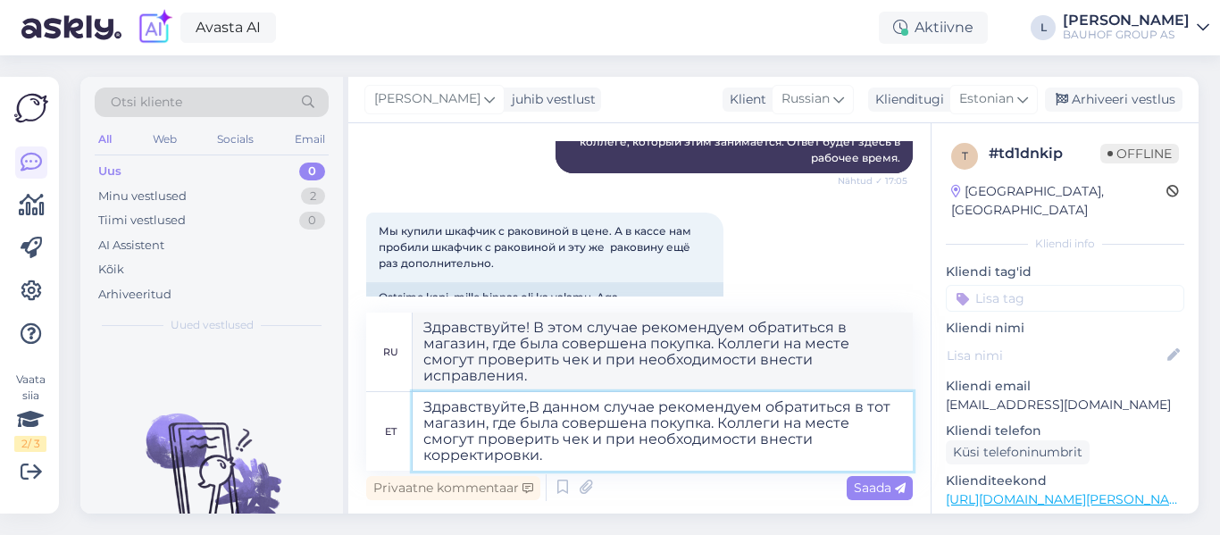
type textarea "Здравствуйте, В данном случае рекомендуем обратиться в тот магазин, где была со…"
type textarea "Здравствуйте! В данном случае рекомендуем обратиться в магазин, где была соверш…"
type textarea "Здравствуйте, В данном случае рекомендуем обратиться в тот магазин, где была со…"
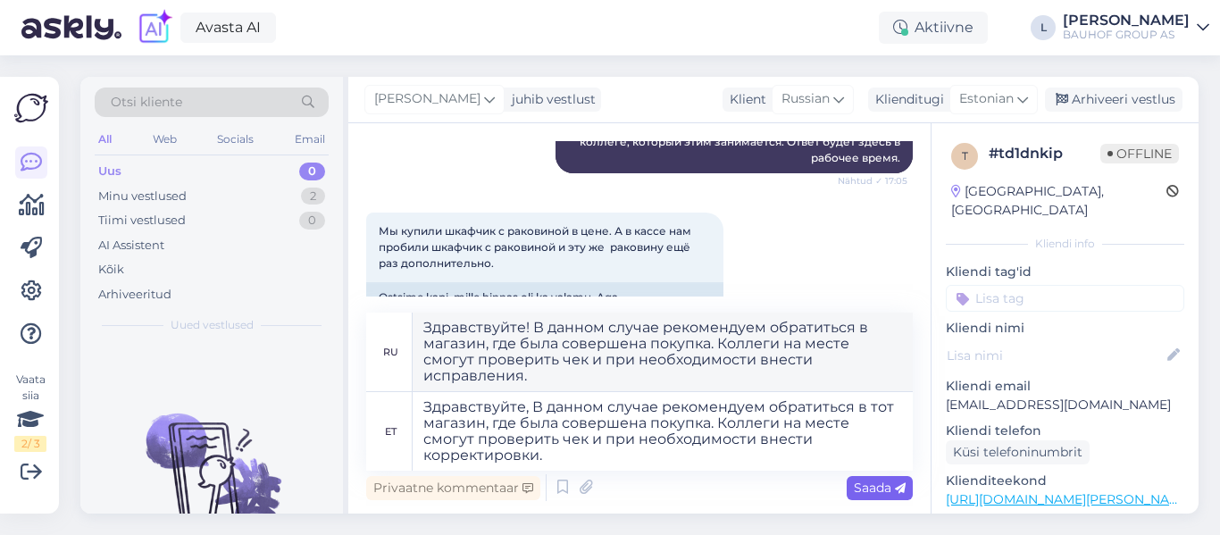
click at [883, 482] on span "Saada" at bounding box center [880, 488] width 52 height 16
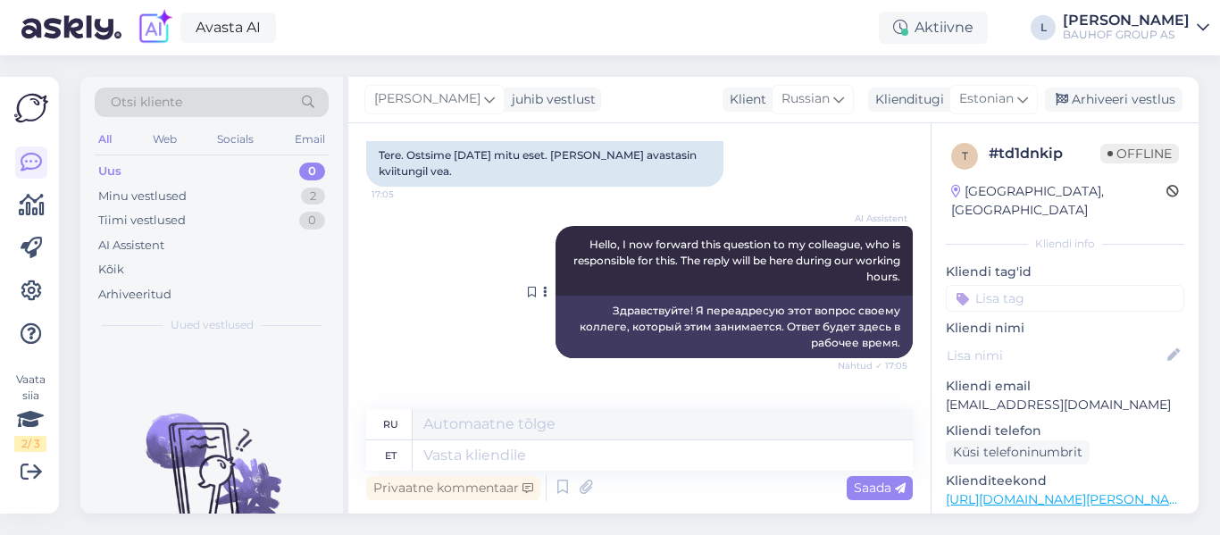
scroll to position [148, 0]
click at [1102, 96] on div "Arhiveeri vestlus" at bounding box center [1114, 100] width 138 height 24
